Goal: Check status: Check status

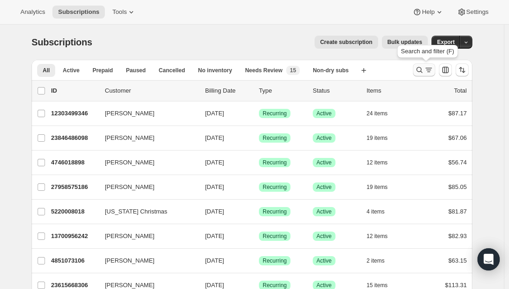
click at [421, 65] on button "Search and filter results" at bounding box center [424, 70] width 22 height 13
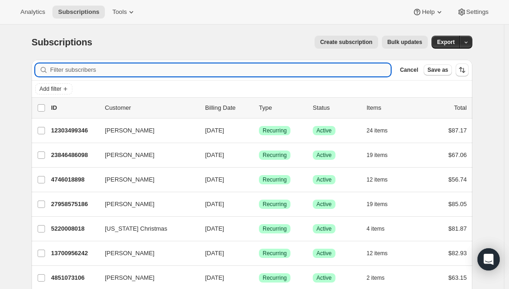
click at [150, 69] on input "Filter subscribers" at bounding box center [220, 70] width 340 height 13
click at [96, 70] on input "Filter subscribers" at bounding box center [220, 70] width 340 height 13
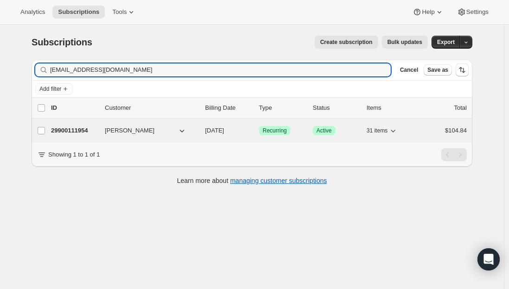
type input "[EMAIL_ADDRESS][DOMAIN_NAME]"
click at [71, 128] on p "29900111954" at bounding box center [74, 130] width 46 height 9
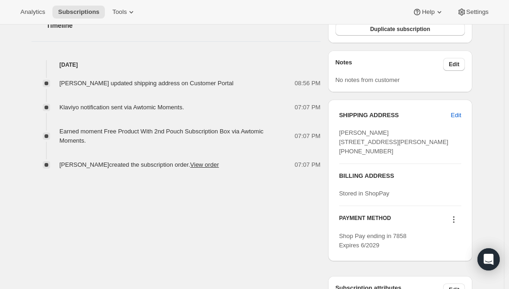
scroll to position [325, 0]
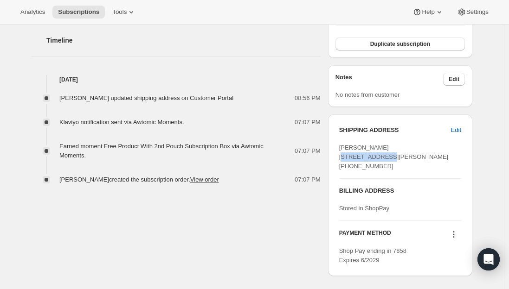
drag, startPoint x: 386, startPoint y: 159, endPoint x: 333, endPoint y: 156, distance: 53.0
click at [333, 156] on div "SHIPPING ADDRESS Edit [PERSON_NAME] [STREET_ADDRESS][PERSON_NAME] [PHONE_NUMBER…" at bounding box center [400, 196] width 144 height 162
copy span "[STREET_ADDRESS][PERSON_NAME]"
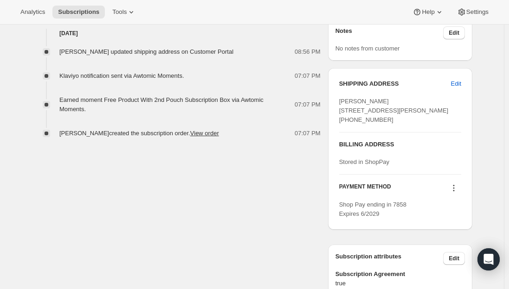
click at [346, 119] on span "[PERSON_NAME] [STREET_ADDRESS][PERSON_NAME] [PHONE_NUMBER]" at bounding box center [393, 111] width 109 height 26
copy span "Kenner"
click at [384, 118] on span "[PERSON_NAME] [STREET_ADDRESS][PERSON_NAME] [PHONE_NUMBER]" at bounding box center [393, 111] width 109 height 26
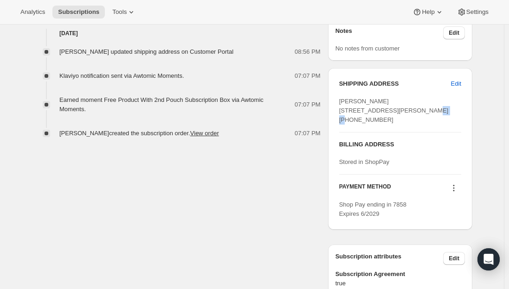
copy span "70062"
